Goal: Information Seeking & Learning: Learn about a topic

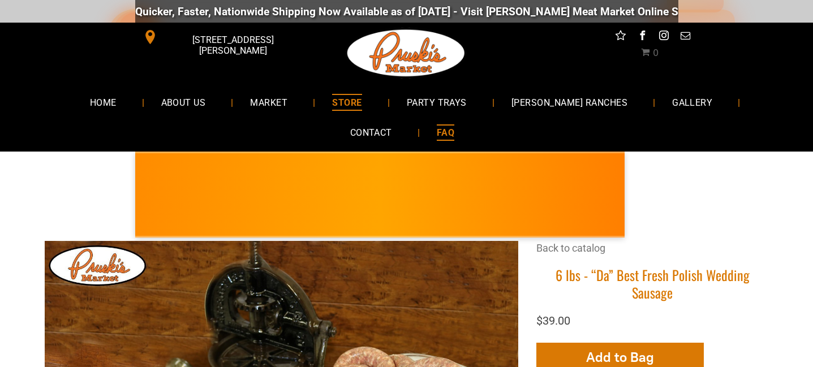
click at [437, 129] on span "FAQ" at bounding box center [446, 132] width 18 height 16
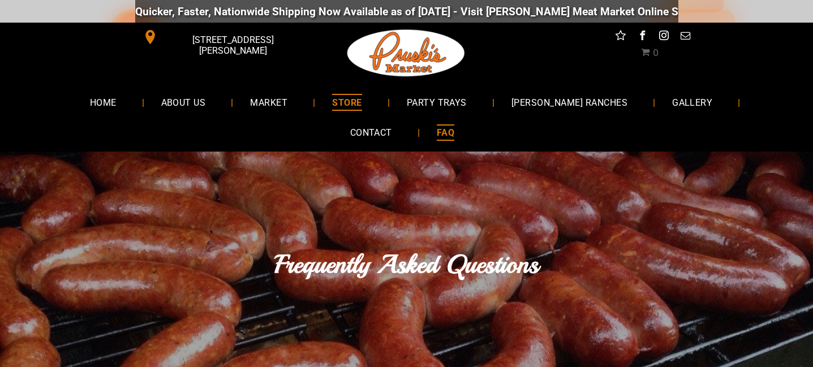
click at [332, 105] on span "STORE" at bounding box center [346, 102] width 29 height 16
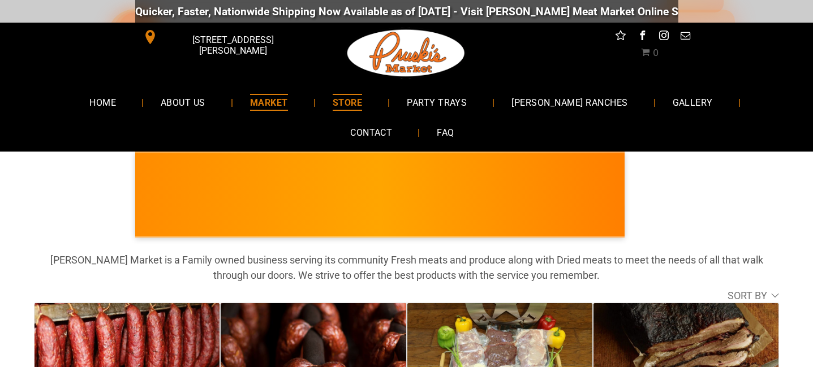
click at [250, 101] on span "MARKET" at bounding box center [269, 102] width 38 height 16
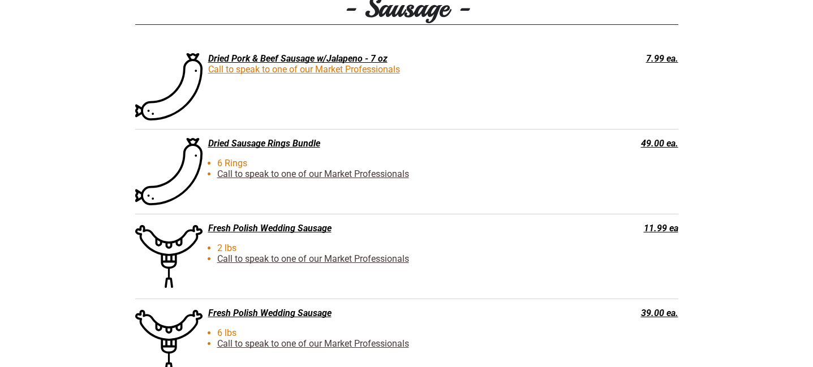
scroll to position [1997, 0]
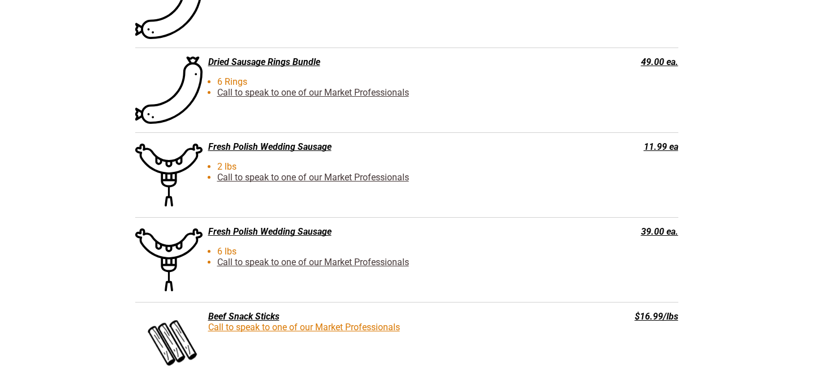
click at [313, 142] on div "Fresh Polish Wedding Sausage" at bounding box center [349, 146] width 429 height 11
click at [313, 149] on div "Fresh Polish Wedding Sausage" at bounding box center [349, 146] width 429 height 11
click at [667, 148] on div "11.99 ea" at bounding box center [623, 146] width 109 height 11
click at [396, 182] on div "Fresh Polish Wedding Sausage 2 lbs Call to speak to one of our Market Professio…" at bounding box center [349, 174] width 429 height 67
click at [394, 176] on link "Call to speak to one of our Market Professionals" at bounding box center [313, 177] width 192 height 11
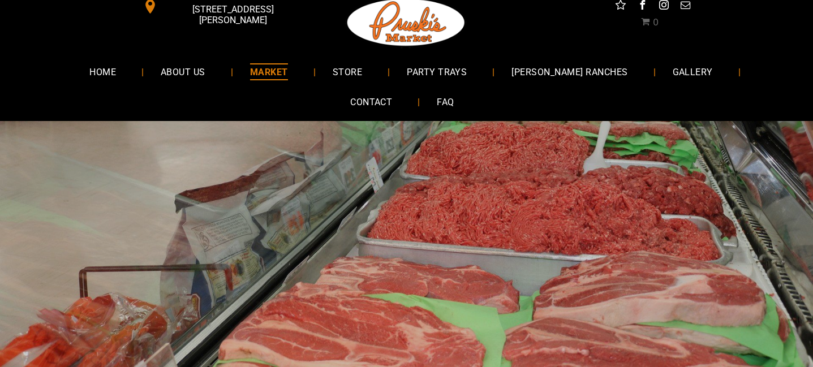
scroll to position [0, 0]
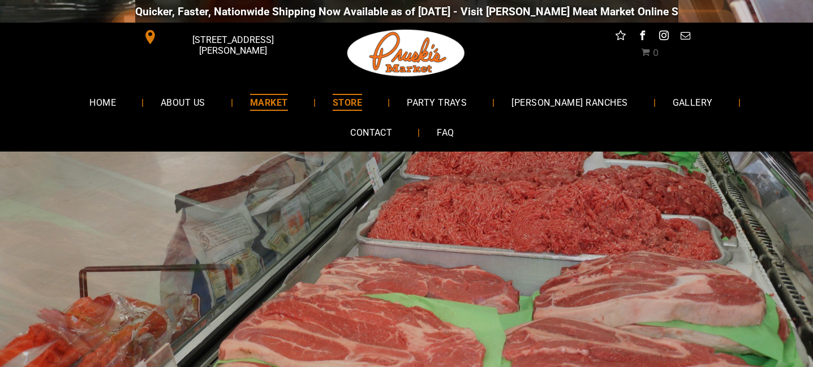
click at [332, 103] on span "STORE" at bounding box center [346, 102] width 29 height 16
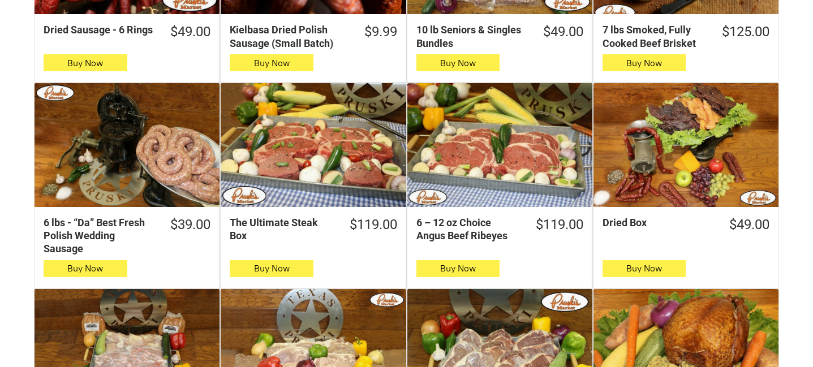
scroll to position [423, 0]
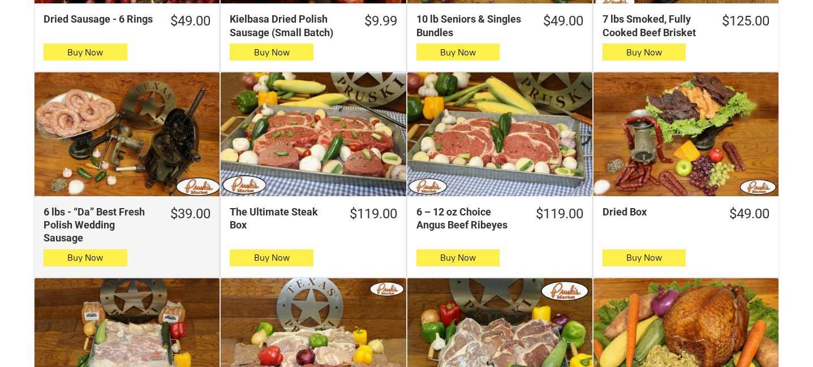
click at [126, 148] on div "6 lbs - “Da” Best Fresh Polish Wedding Sausage" at bounding box center [126, 133] width 185 height 123
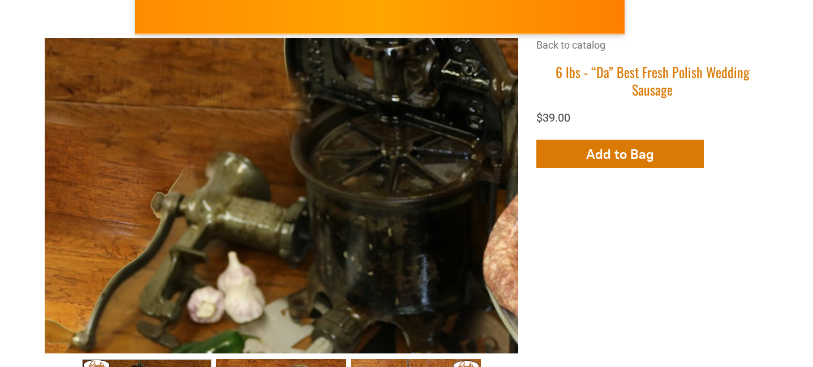
scroll to position [230, 0]
